Goal: Ask a question

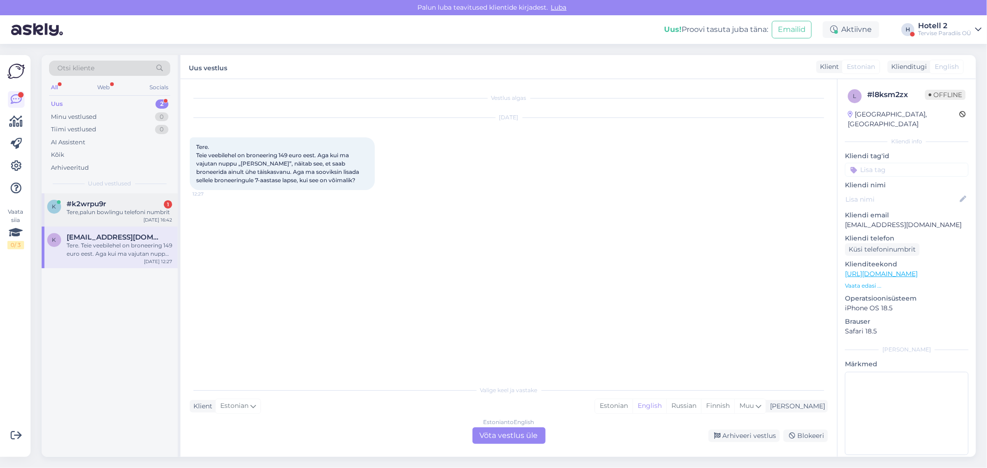
click at [110, 213] on div "Tere,palun bowlingu telefoni numbrit" at bounding box center [120, 212] width 106 height 8
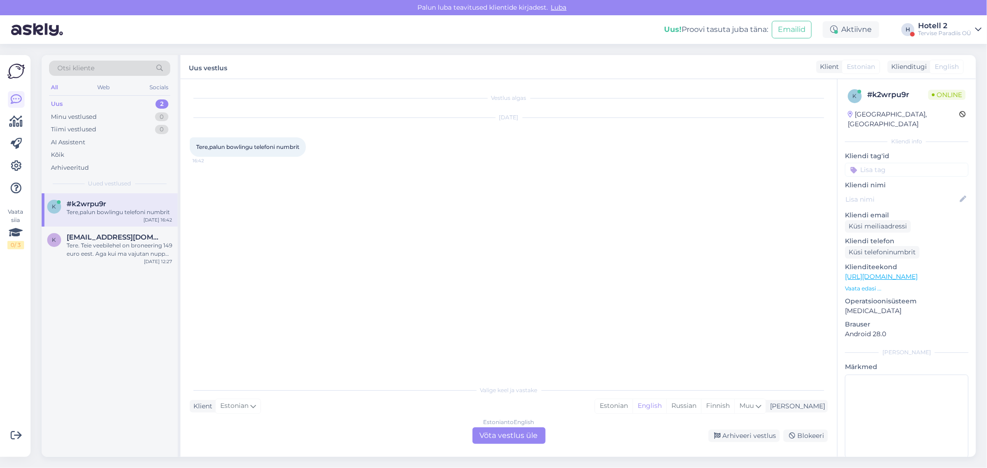
click at [495, 438] on div "Estonian to English Võta vestlus üle" at bounding box center [509, 436] width 73 height 17
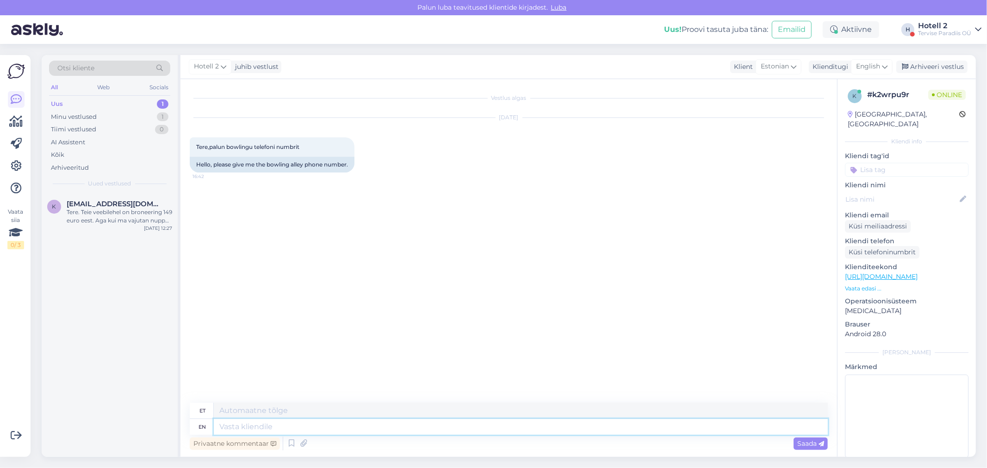
click at [224, 424] on textarea at bounding box center [521, 427] width 614 height 16
type textarea "44"
type textarea "4451616"
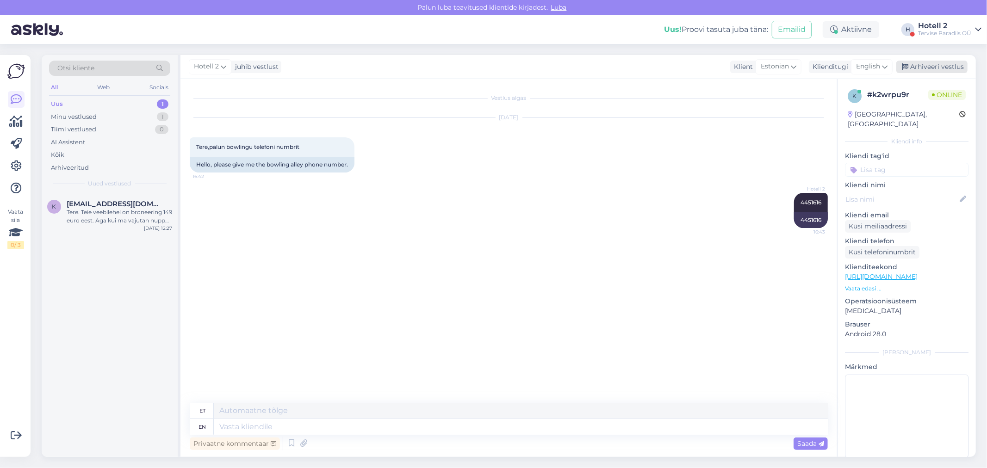
click at [928, 66] on div "Arhiveeri vestlus" at bounding box center [932, 67] width 71 height 12
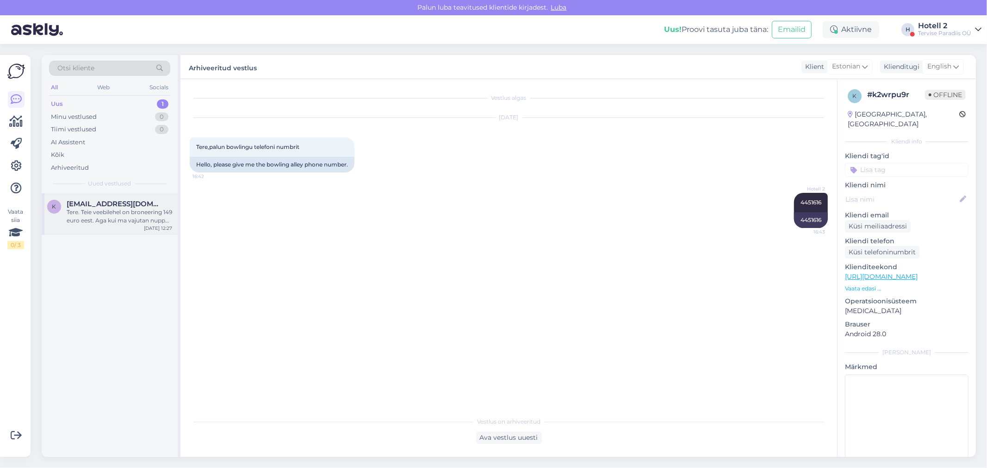
click at [120, 215] on div "Tere. Teie veebilehel on broneering 149 euro eest. Aga kui ma vajutan nuppu „[P…" at bounding box center [120, 216] width 106 height 17
